Goal: Entertainment & Leisure: Browse casually

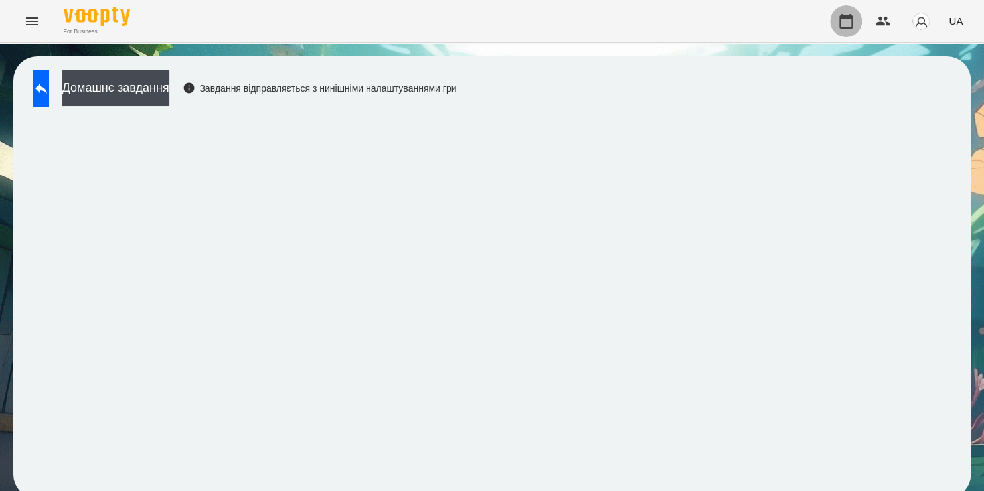
click at [842, 18] on icon "button" at bounding box center [845, 21] width 13 height 15
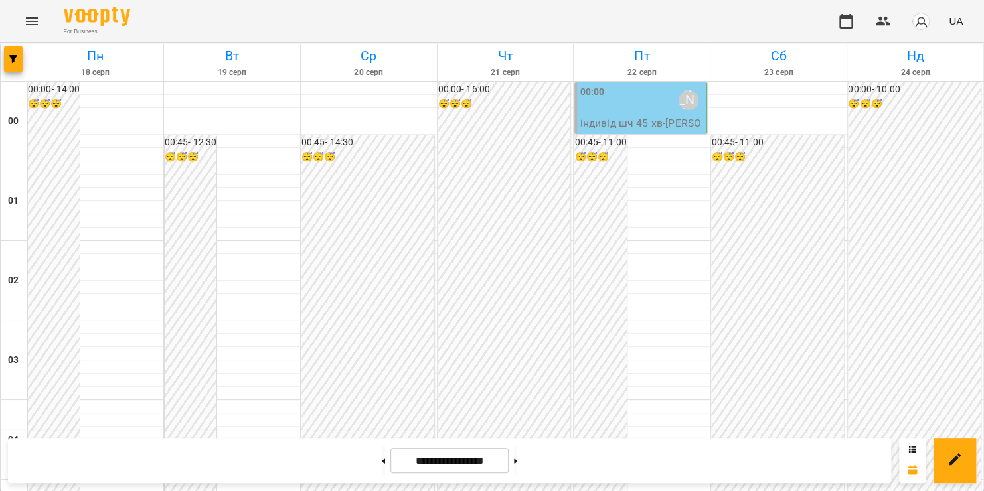
scroll to position [903, 0]
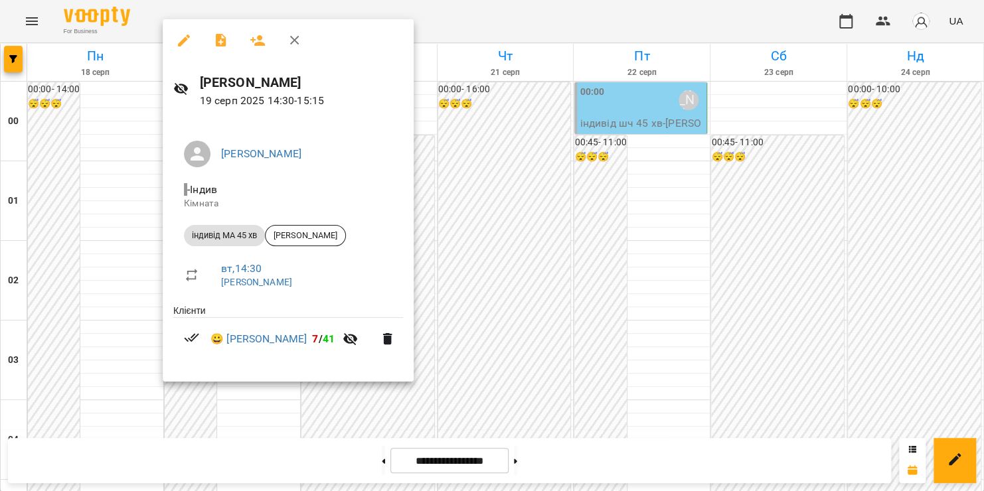
click at [296, 42] on icon "button" at bounding box center [294, 40] width 9 height 9
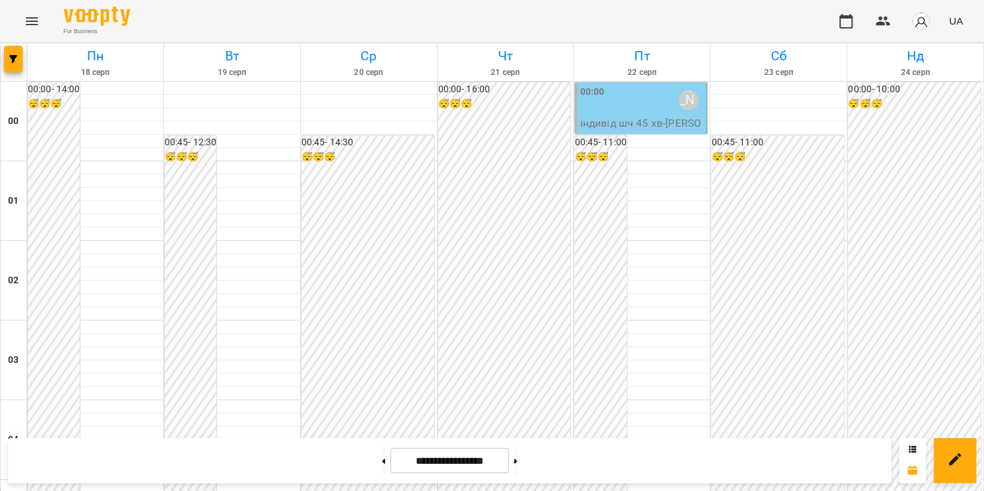
scroll to position [1269, 0]
drag, startPoint x: 516, startPoint y: 341, endPoint x: 495, endPoint y: 269, distance: 74.8
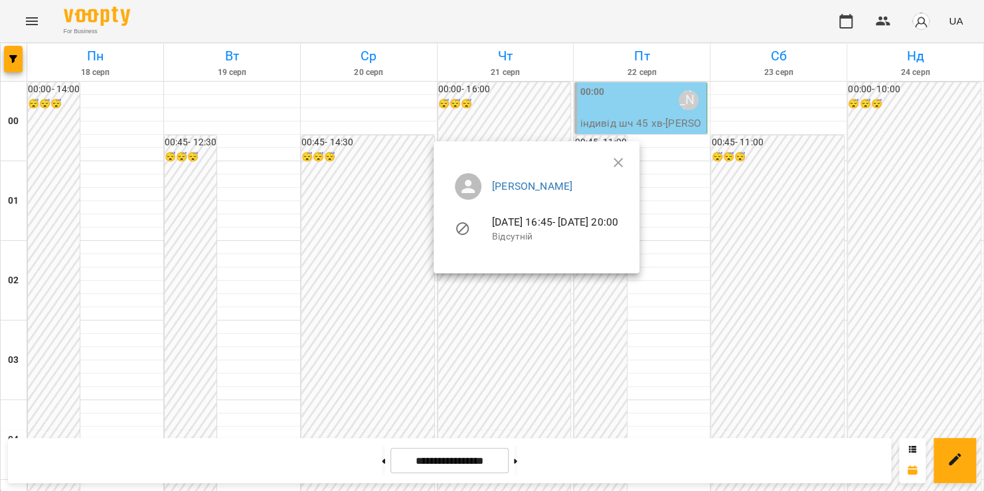
click at [629, 163] on ul "[PERSON_NAME] [DATE] 16:45 - [DATE] 20:00 Відсутній" at bounding box center [536, 210] width 185 height 95
click at [626, 159] on icon "button" at bounding box center [618, 163] width 16 height 16
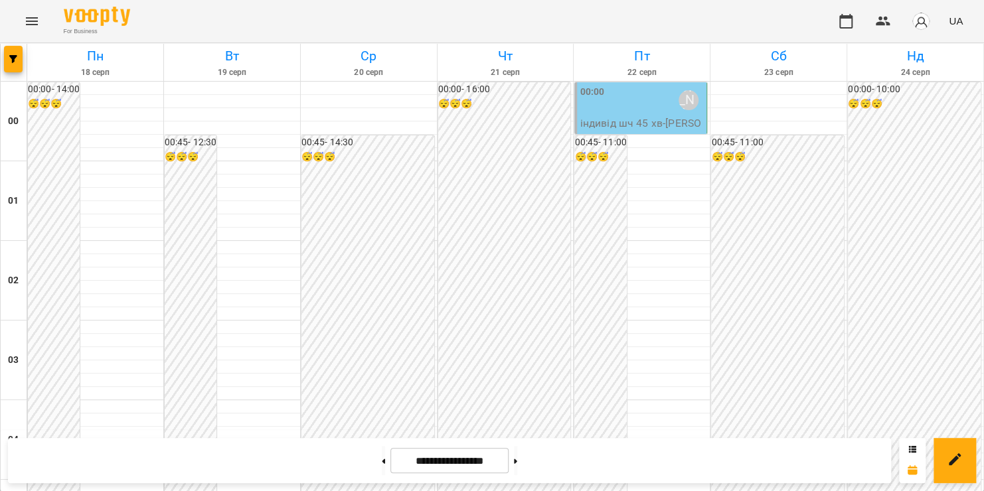
scroll to position [1561, 0]
click at [30, 22] on icon "Menu" at bounding box center [32, 21] width 16 height 16
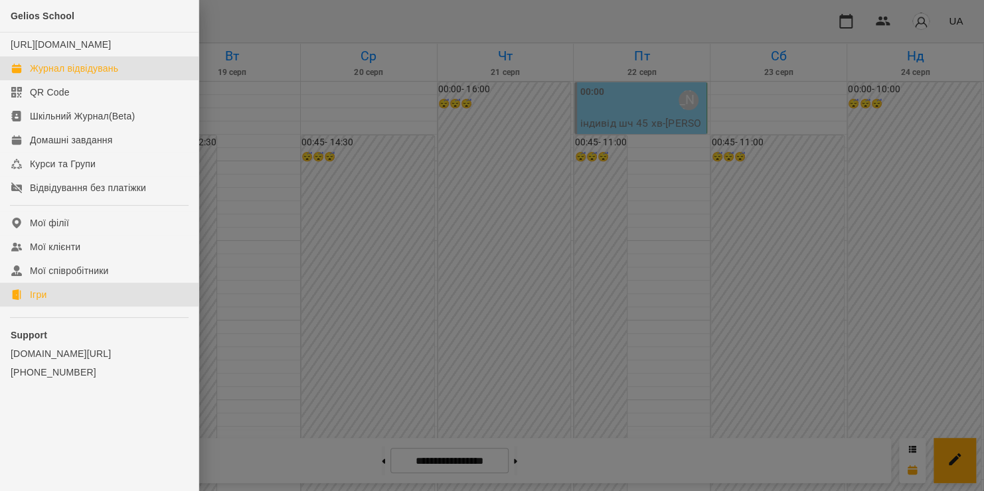
click at [80, 307] on link "Ігри" at bounding box center [99, 295] width 198 height 24
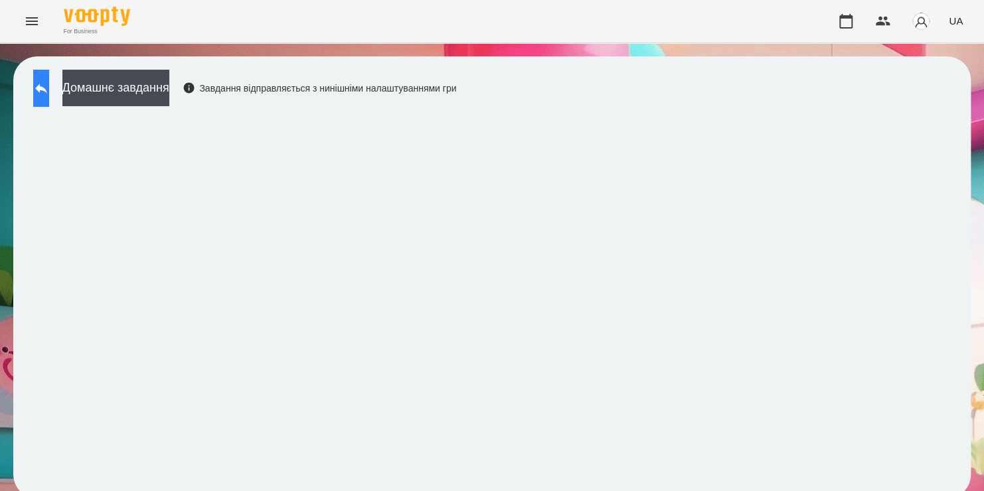
click at [49, 90] on icon at bounding box center [41, 88] width 16 height 16
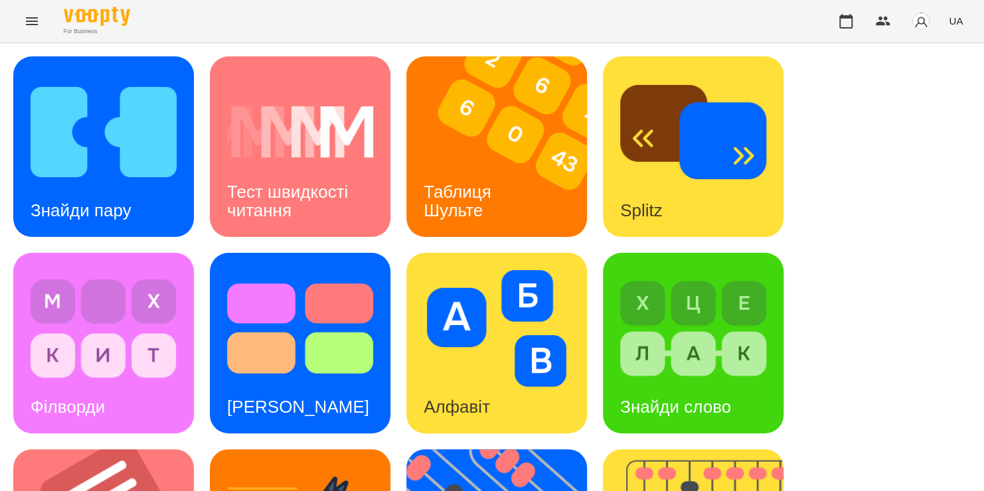
scroll to position [510, 0]
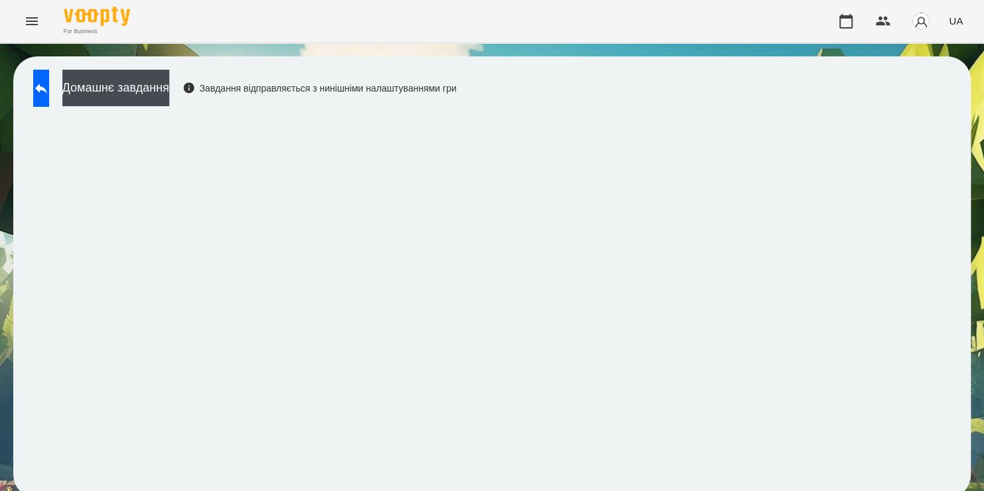
scroll to position [7, 0]
click at [49, 93] on button at bounding box center [41, 88] width 16 height 37
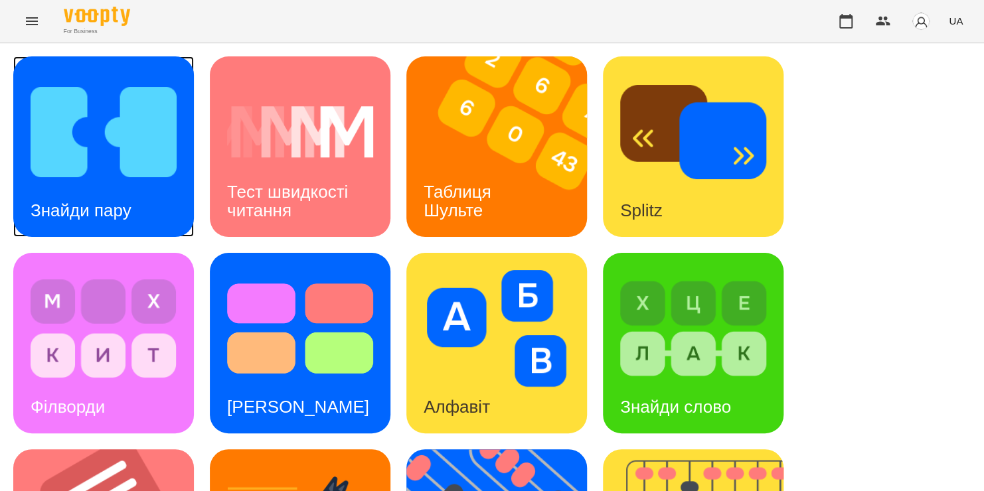
click at [68, 112] on img at bounding box center [104, 132] width 146 height 117
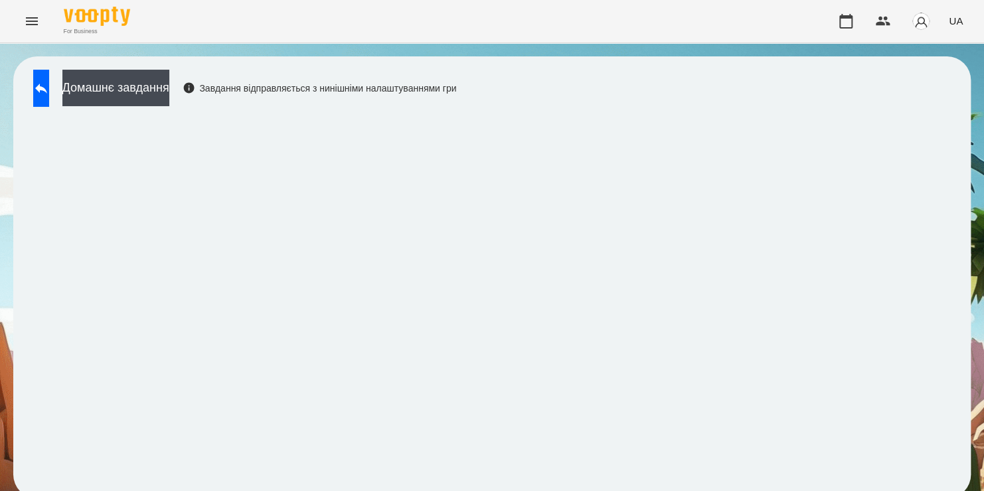
click at [739, 88] on div "Домашнє завдання Завдання відправляється з нинішніми налаштуваннями гри" at bounding box center [491, 277] width 957 height 442
click at [49, 85] on button at bounding box center [41, 88] width 16 height 37
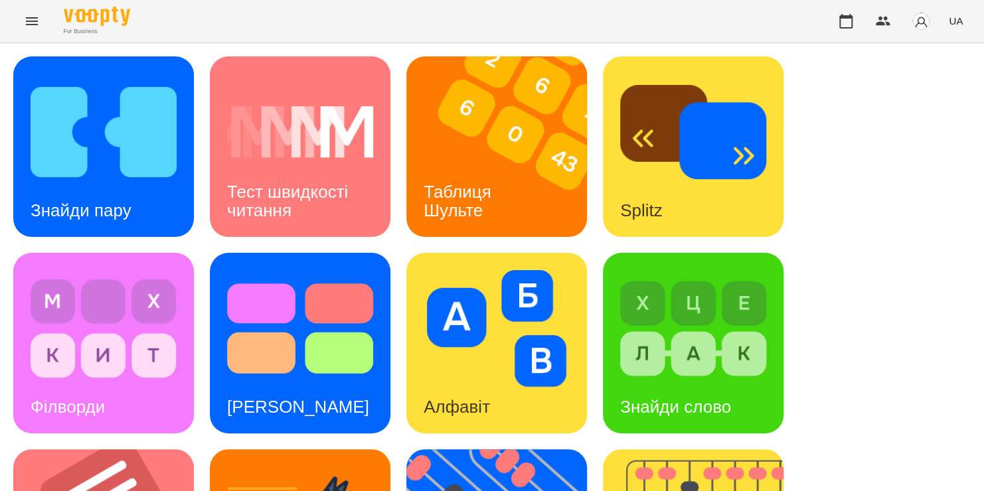
scroll to position [337, 0]
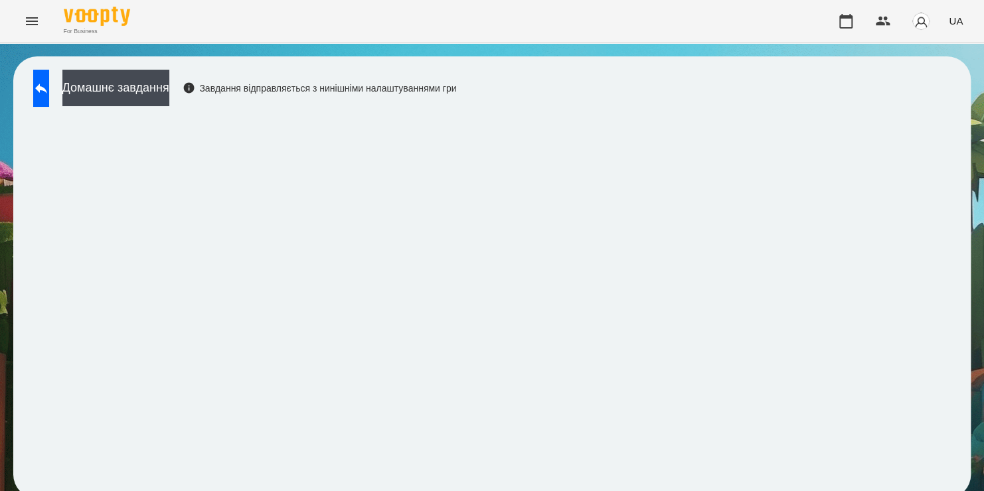
scroll to position [7, 0]
click at [457, 82] on div "Завдання відправляється з нинішніми налаштуваннями гри" at bounding box center [320, 88] width 274 height 13
click at [49, 90] on button at bounding box center [41, 88] width 16 height 37
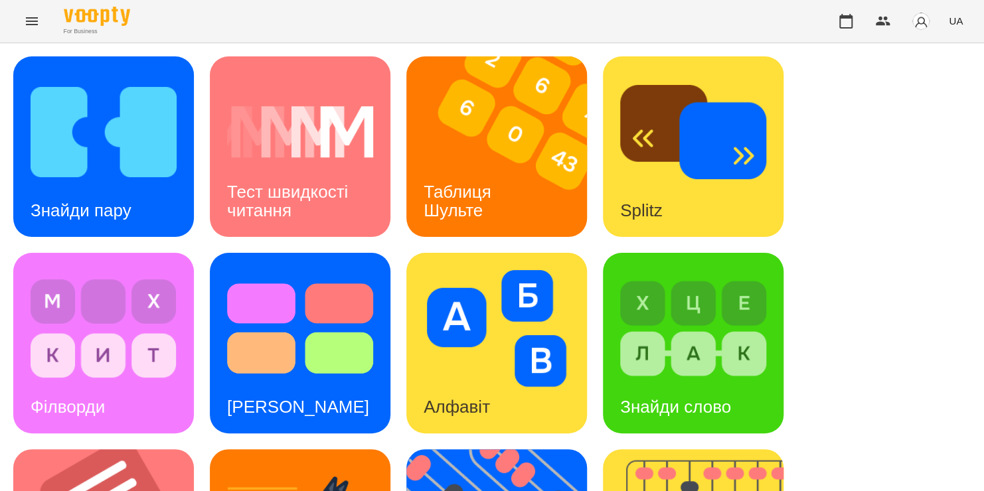
scroll to position [372, 0]
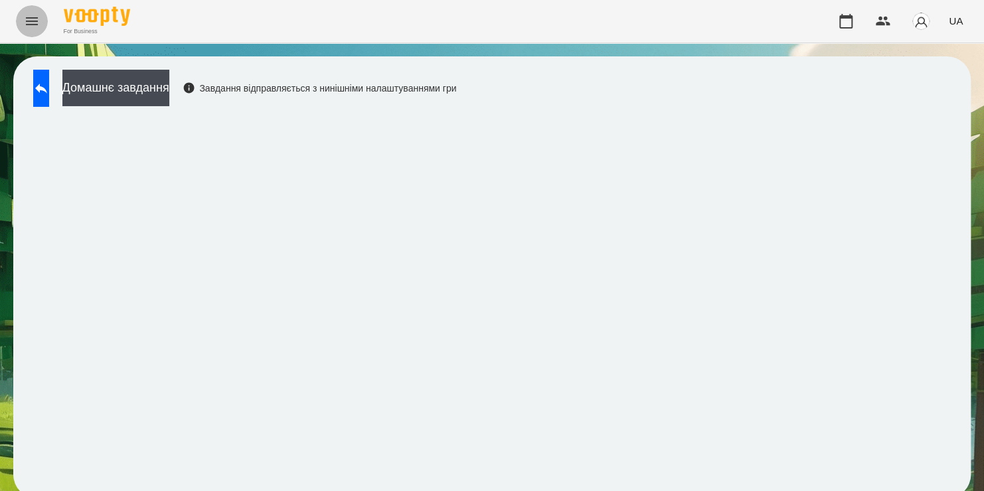
click at [35, 17] on icon "Menu" at bounding box center [32, 21] width 12 height 8
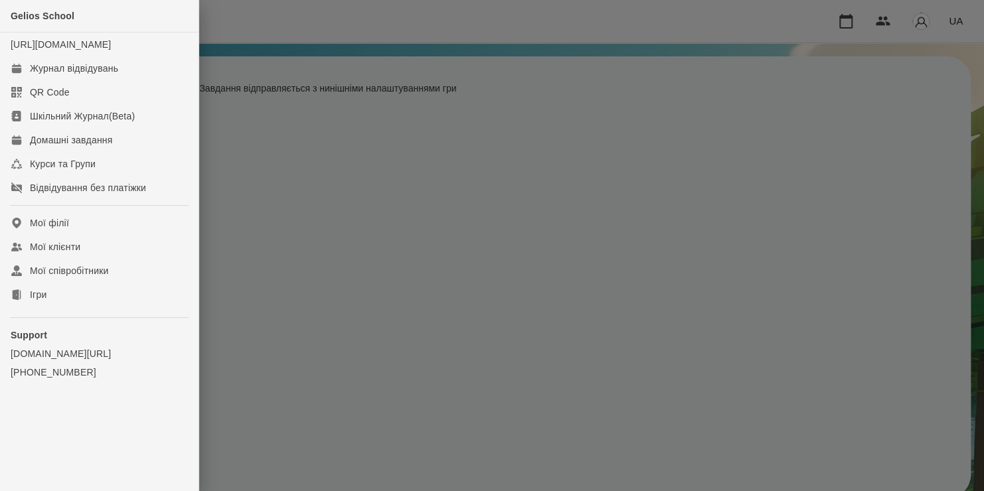
click at [272, 319] on div at bounding box center [492, 245] width 984 height 491
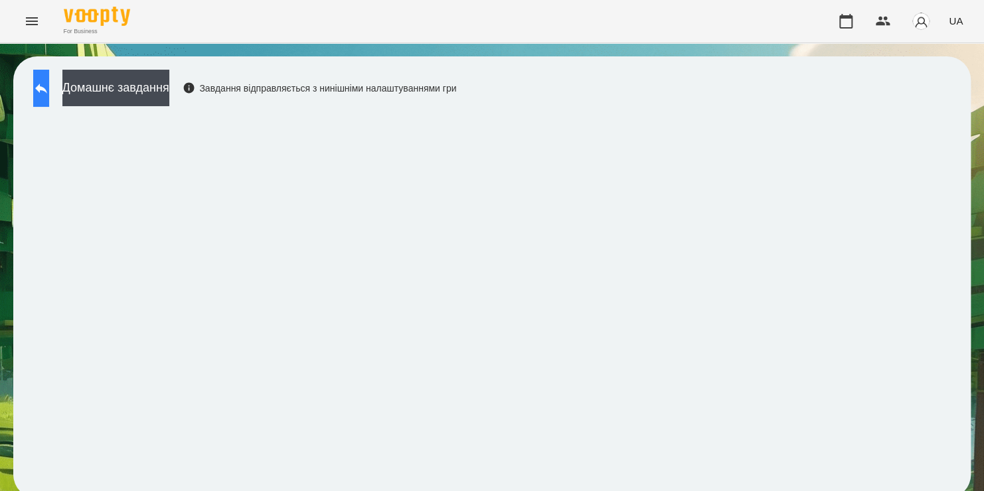
click at [49, 84] on icon at bounding box center [41, 88] width 16 height 16
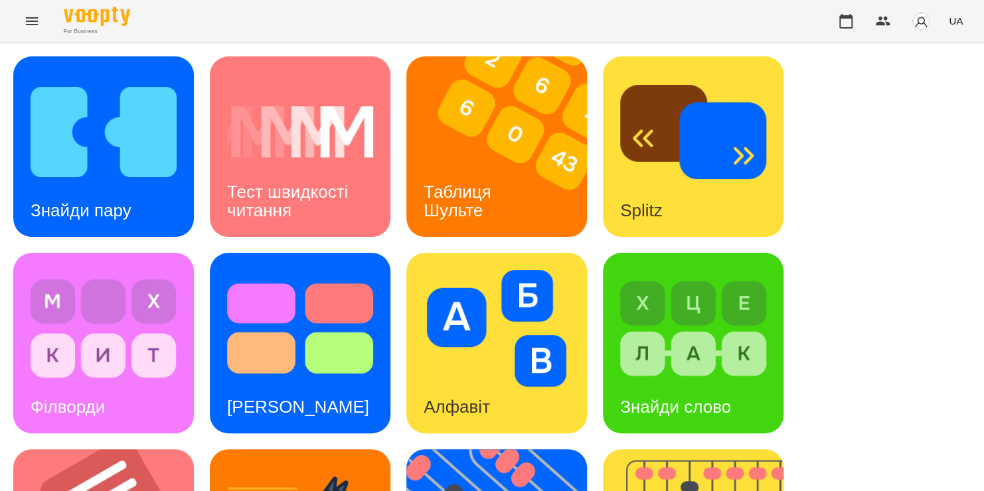
scroll to position [370, 0]
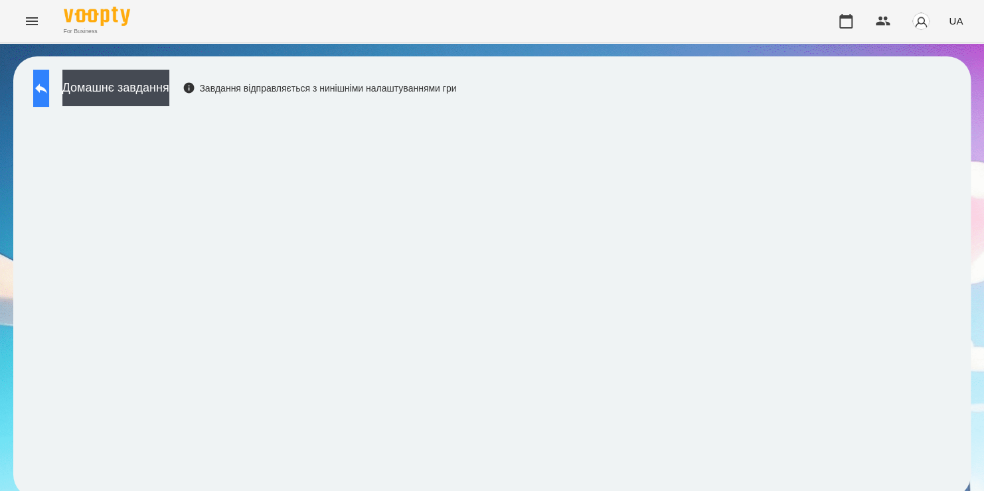
click at [49, 84] on icon at bounding box center [41, 88] width 16 height 16
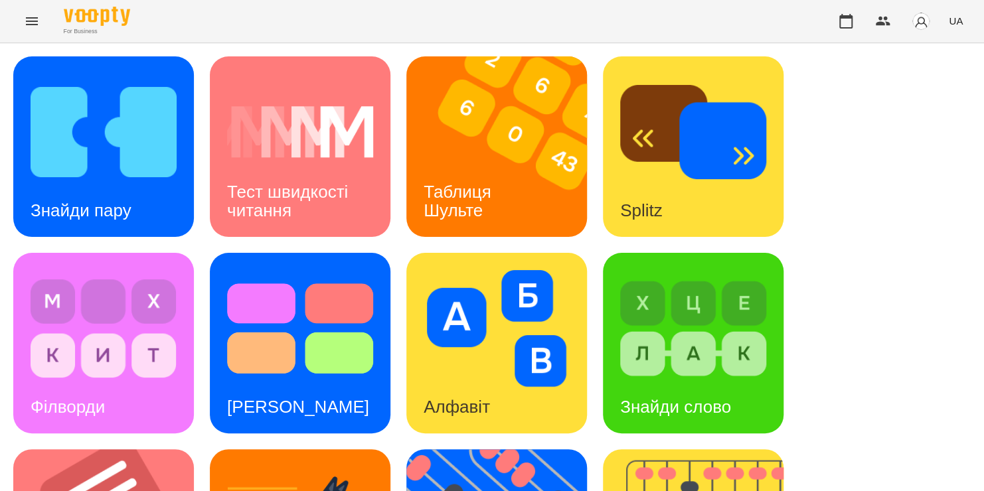
scroll to position [544, 0]
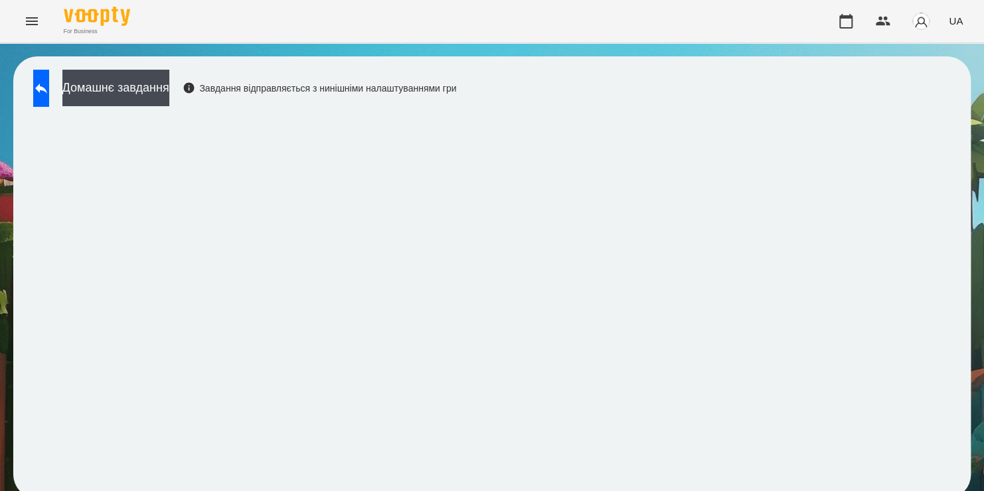
scroll to position [7, 0]
click at [49, 80] on icon at bounding box center [41, 88] width 16 height 16
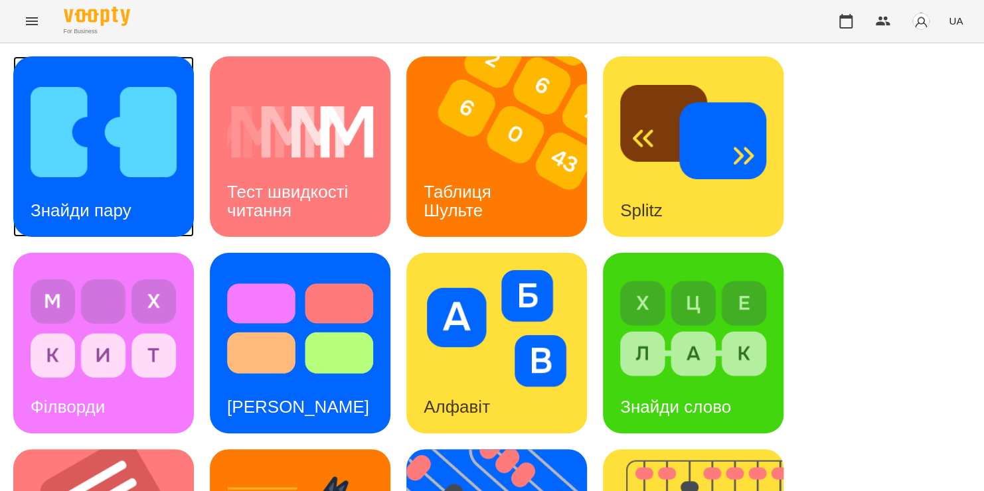
click at [159, 204] on div "Знайди пару" at bounding box center [103, 146] width 181 height 181
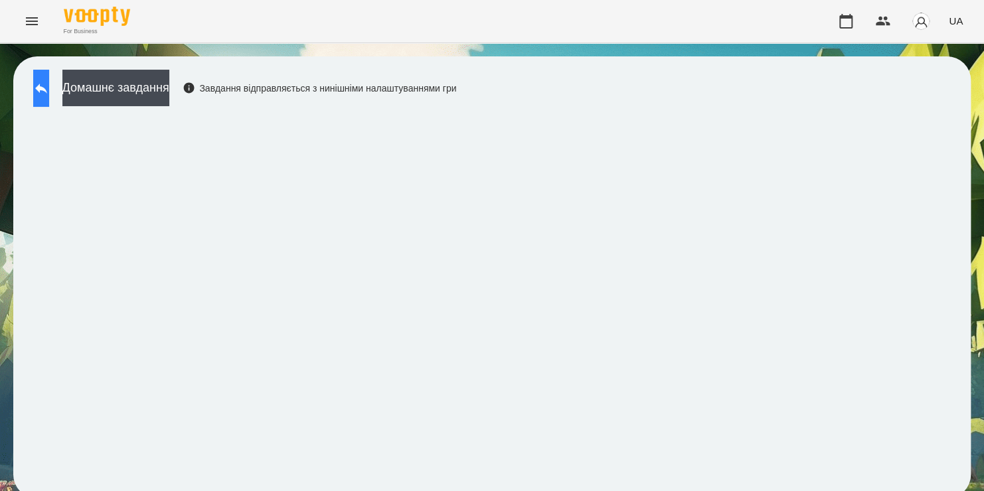
click at [49, 80] on icon at bounding box center [41, 88] width 16 height 16
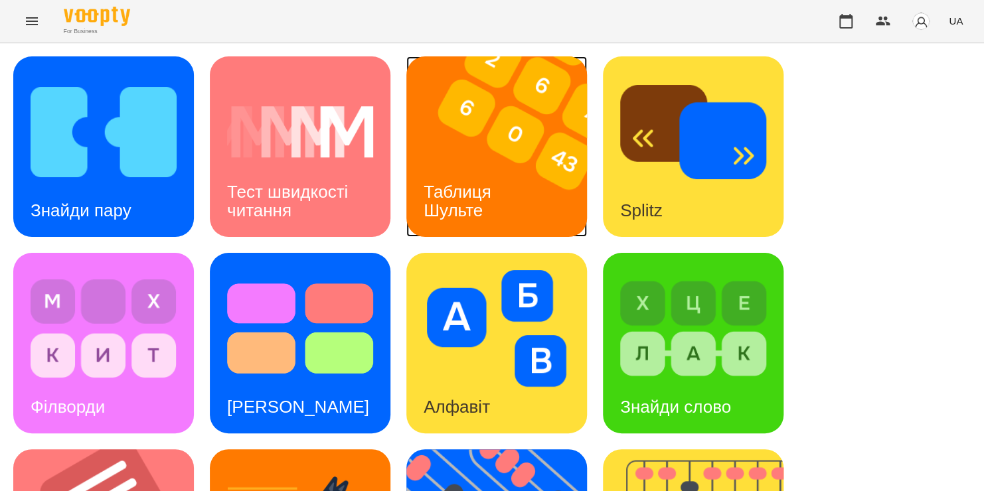
click at [492, 149] on img at bounding box center [504, 146] width 197 height 181
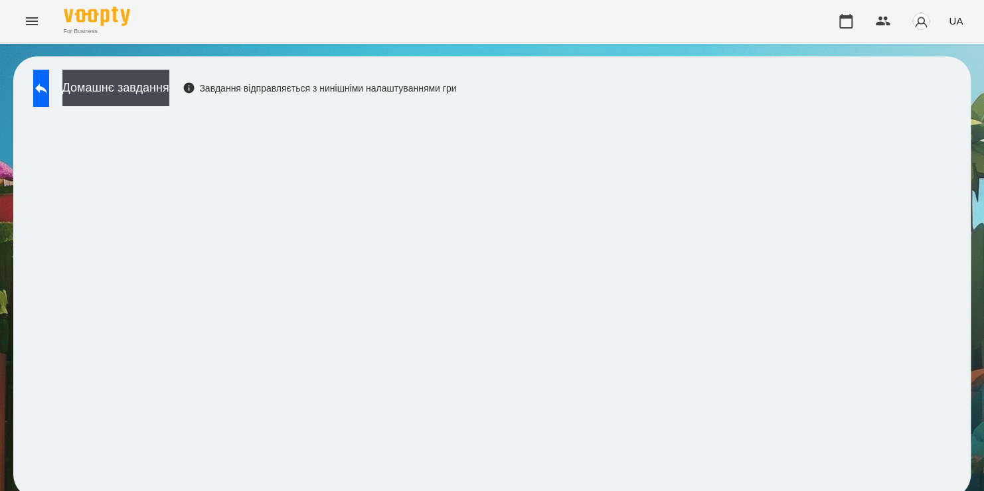
scroll to position [2, 0]
click at [46, 92] on icon at bounding box center [41, 88] width 16 height 16
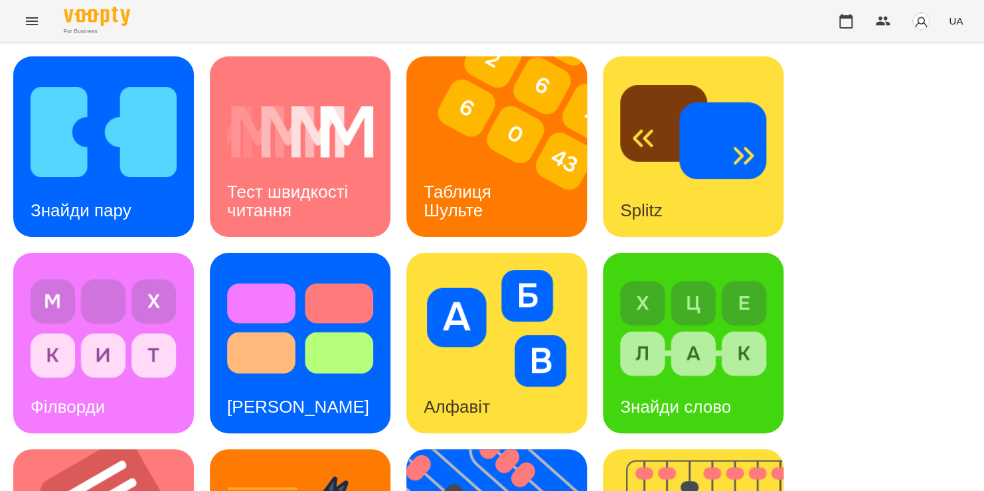
scroll to position [368, 0]
